Goal: Task Accomplishment & Management: Complete application form

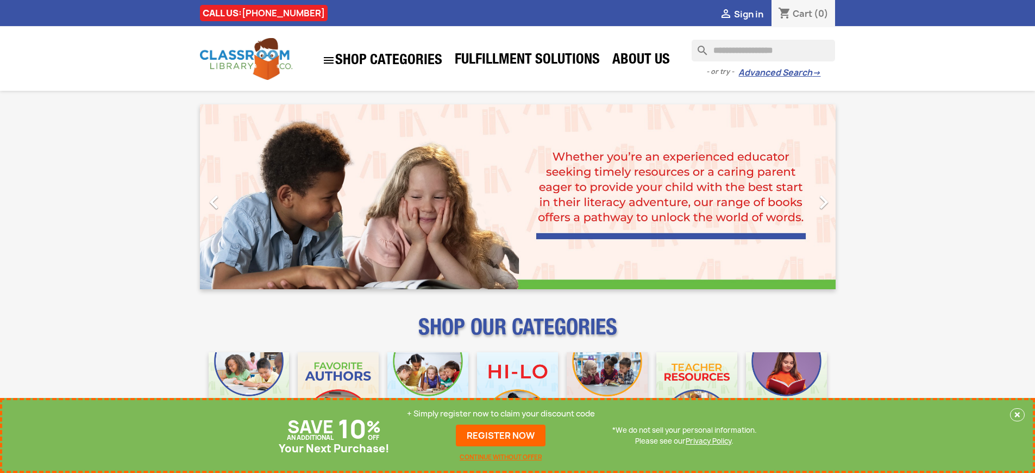
click at [501, 414] on p "+ Simply register now to claim your discount code" at bounding box center [501, 413] width 188 height 11
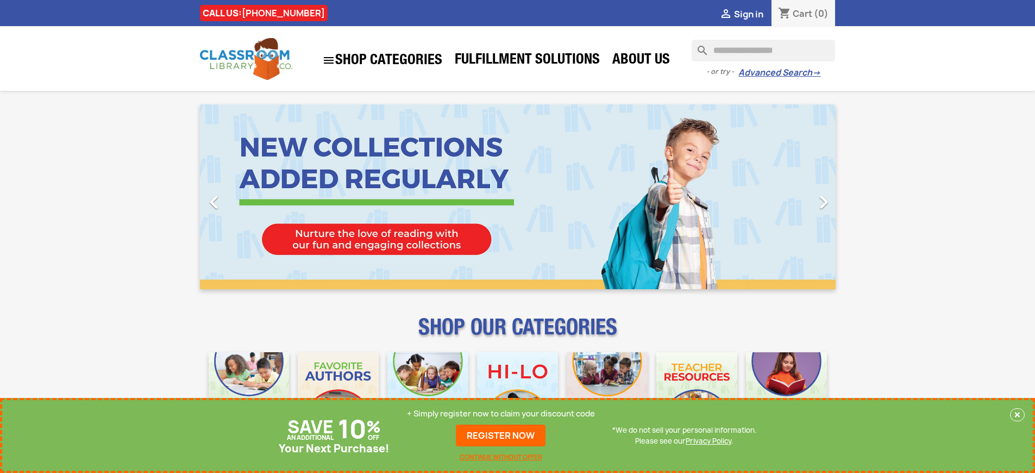
click at [501, 414] on p "+ Simply register now to claim your discount code" at bounding box center [501, 413] width 188 height 11
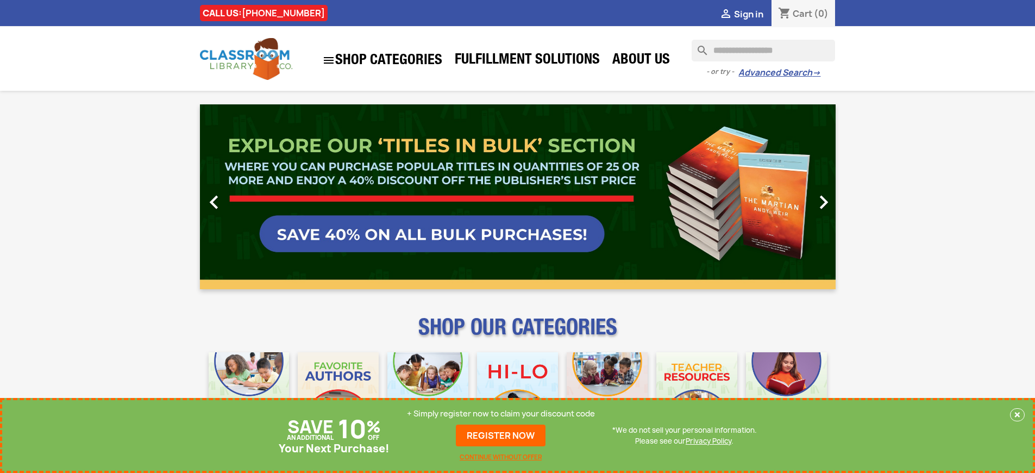
click at [501, 414] on p "+ Simply register now to claim your discount code" at bounding box center [501, 413] width 188 height 11
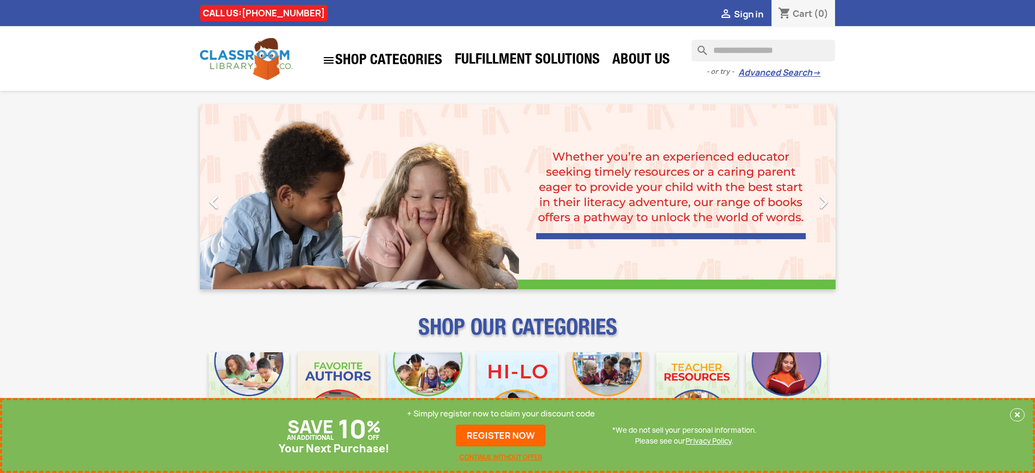
click at [501, 414] on p "+ Simply register now to claim your discount code" at bounding box center [501, 413] width 188 height 11
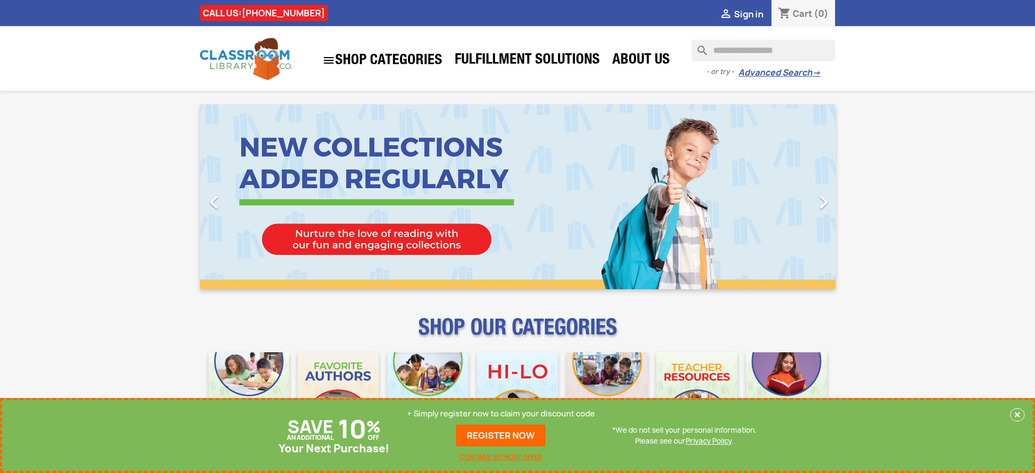
click at [501, 414] on p "+ Simply register now to claim your discount code" at bounding box center [501, 413] width 188 height 11
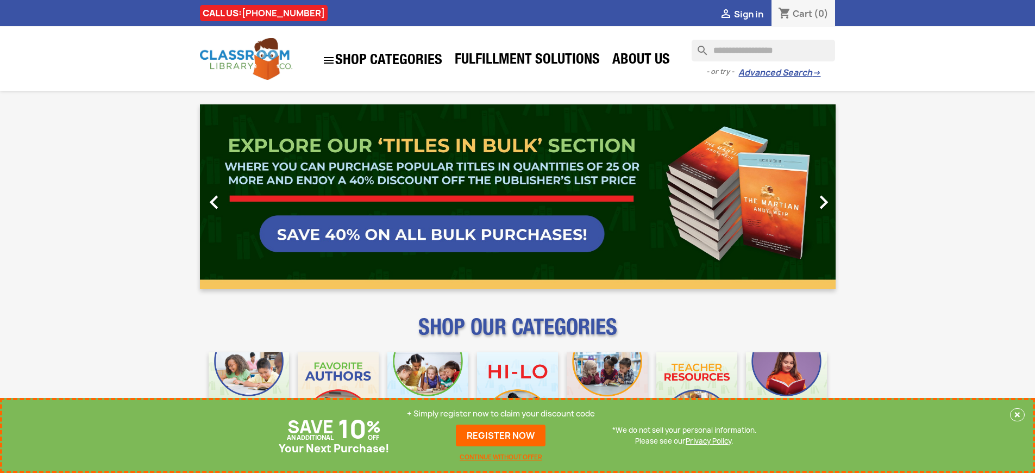
click at [501, 414] on p "+ Simply register now to claim your discount code" at bounding box center [501, 413] width 188 height 11
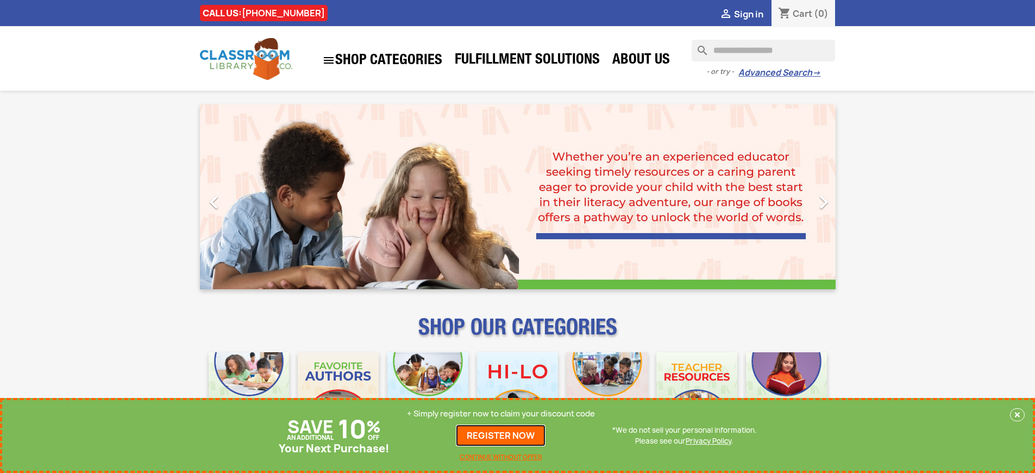
click at [501, 435] on link "REGISTER NOW" at bounding box center [501, 435] width 90 height 22
click at [501, 414] on p "+ Simply register now to claim your discount code" at bounding box center [501, 413] width 188 height 11
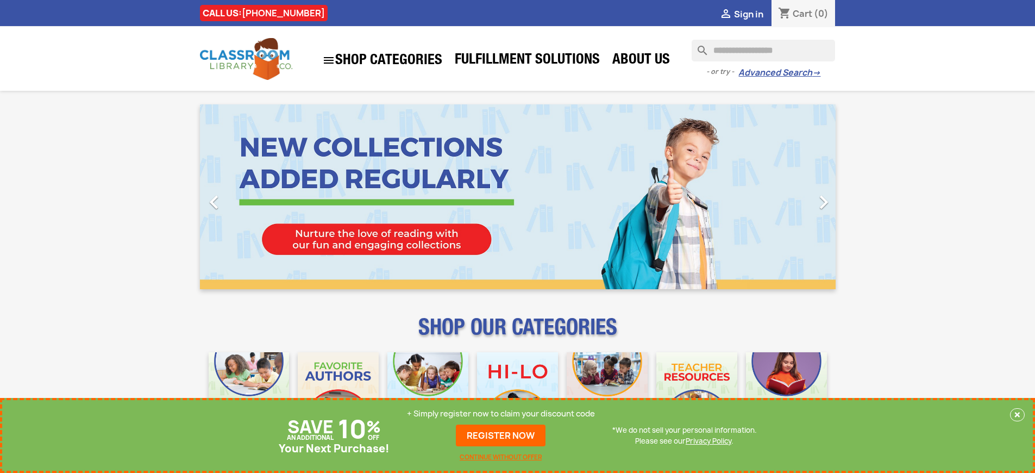
click at [501, 414] on p "+ Simply register now to claim your discount code" at bounding box center [501, 413] width 188 height 11
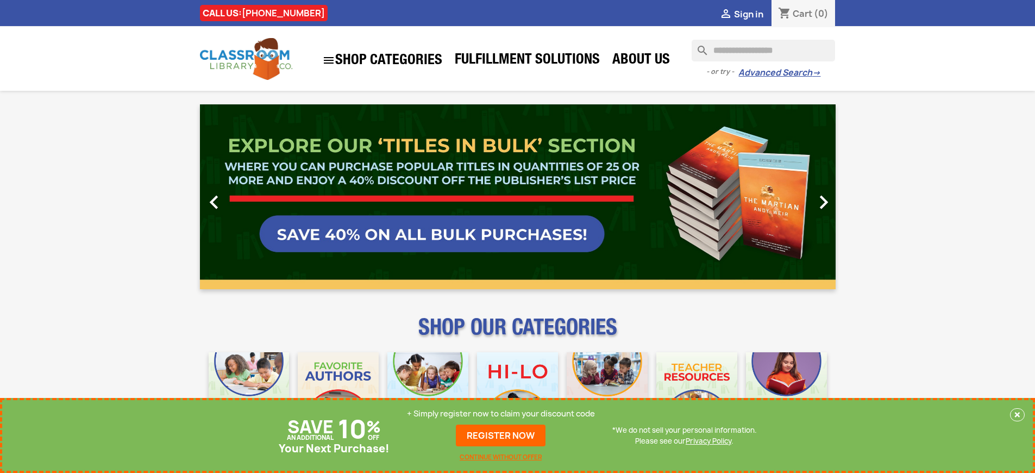
click at [501, 435] on link "REGISTER NOW" at bounding box center [501, 435] width 90 height 22
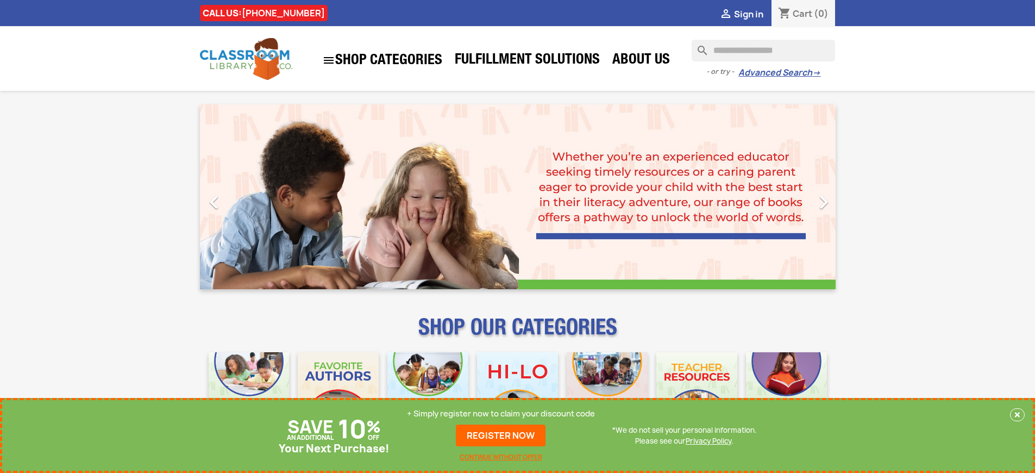
click at [501, 414] on p "+ Simply register now to claim your discount code" at bounding box center [501, 413] width 188 height 11
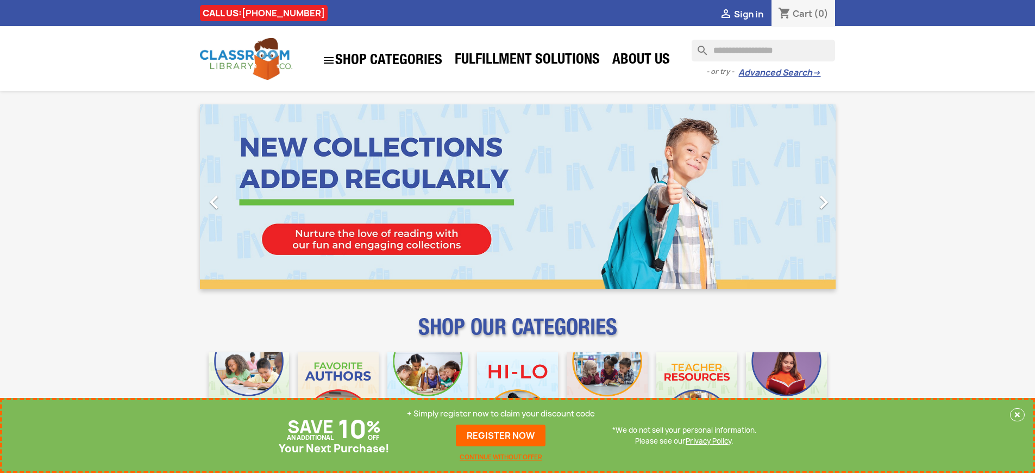
click at [501, 414] on p "+ Simply register now to claim your discount code" at bounding box center [501, 413] width 188 height 11
click at [501, 435] on link "REGISTER NOW" at bounding box center [501, 435] width 90 height 22
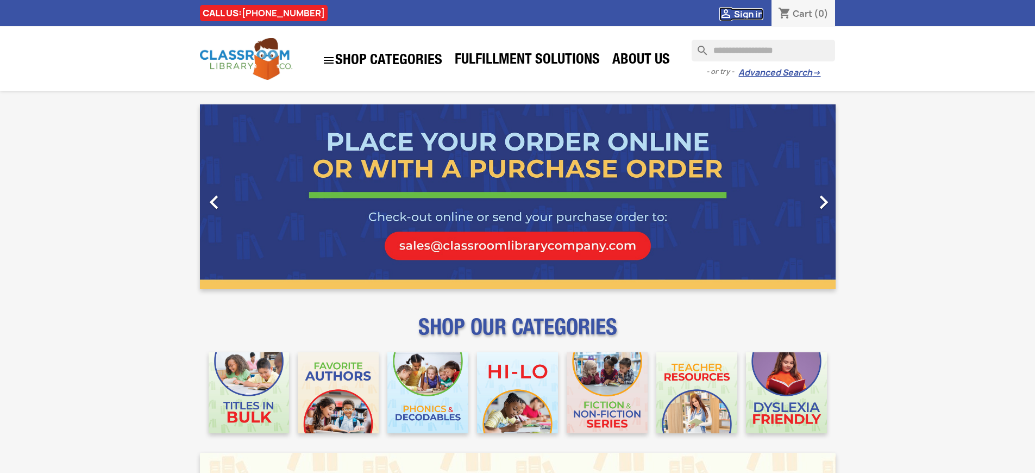
click at [748, 14] on span "Sign in" at bounding box center [748, 14] width 29 height 12
